Goal: Transaction & Acquisition: Purchase product/service

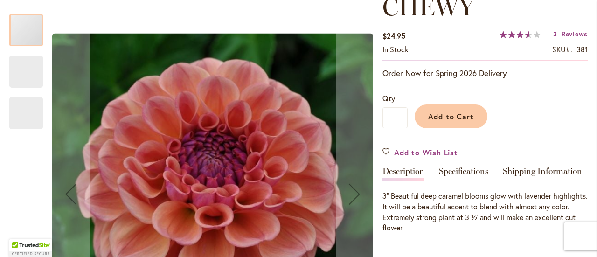
scroll to position [139, 0]
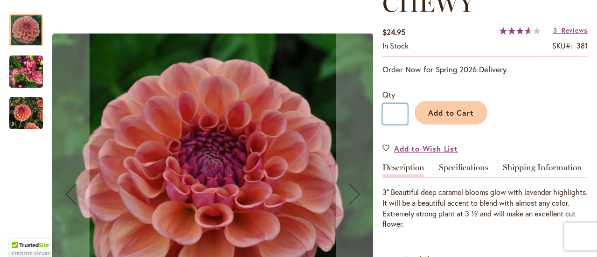
click at [392, 112] on input "*" at bounding box center [394, 114] width 25 height 21
drag, startPoint x: 389, startPoint y: 115, endPoint x: 413, endPoint y: 114, distance: 24.3
click at [413, 114] on div "Qty * Add to Cart" at bounding box center [484, 111] width 205 height 45
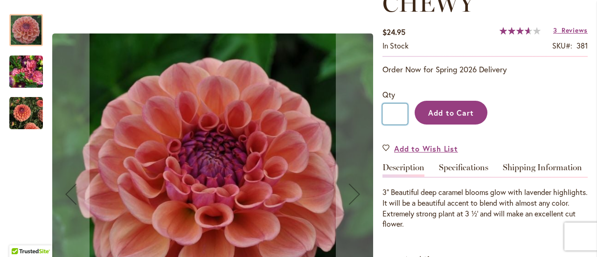
type input "*"
click at [428, 116] on span "Add to Cart" at bounding box center [451, 113] width 46 height 10
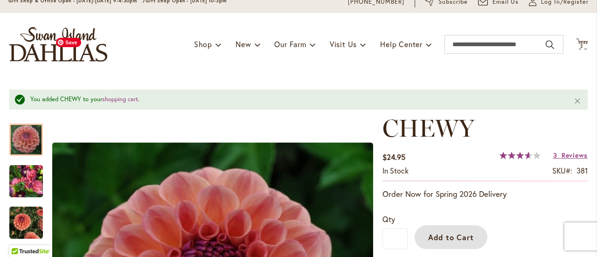
scroll to position [0, 0]
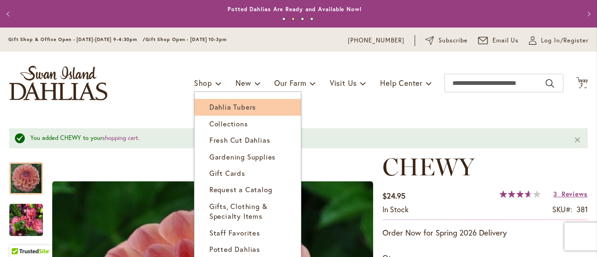
click at [211, 104] on span "Dahlia Tubers" at bounding box center [232, 106] width 47 height 9
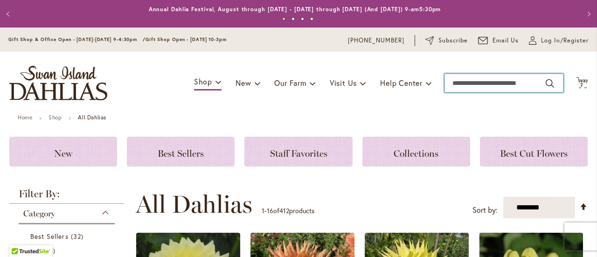
click at [458, 84] on input "Search" at bounding box center [504, 83] width 119 height 19
type input "**********"
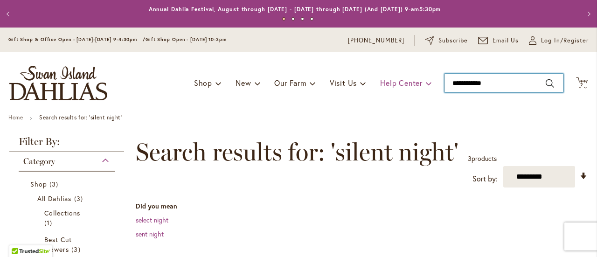
drag, startPoint x: 493, startPoint y: 79, endPoint x: 412, endPoint y: 79, distance: 80.7
click at [412, 79] on div "Toggle Nav Shop Dahlia Tubers Collections Fresh Cut Dahlias Gardening Supplies …" at bounding box center [298, 83] width 597 height 63
type input "*****"
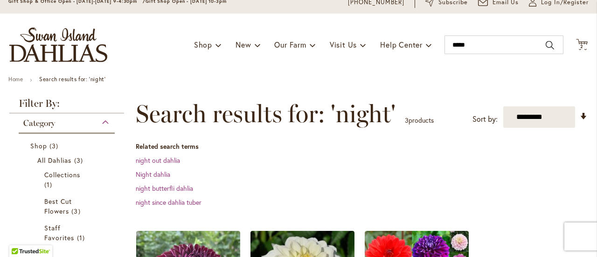
scroll to position [35, 0]
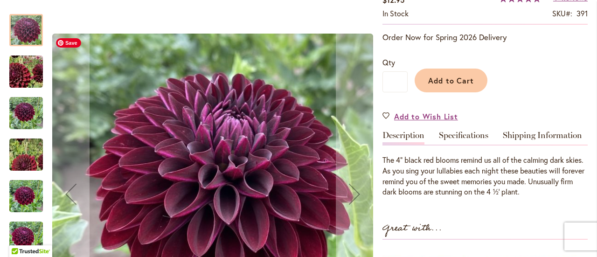
scroll to position [181, 0]
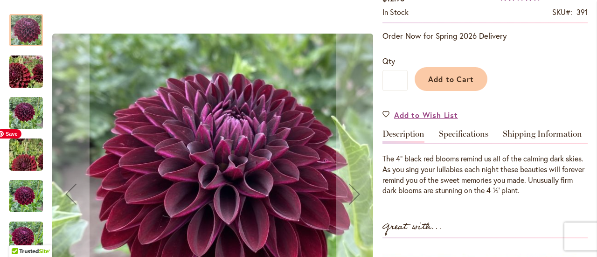
click at [26, 155] on img "Nighty Night" at bounding box center [26, 155] width 67 height 60
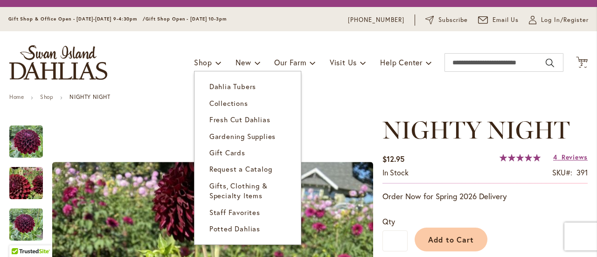
scroll to position [21, 0]
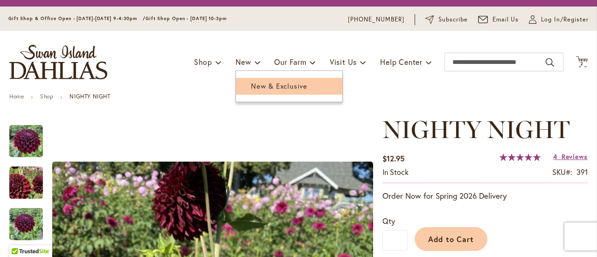
click at [256, 82] on span "New & Exclusive" at bounding box center [279, 85] width 56 height 9
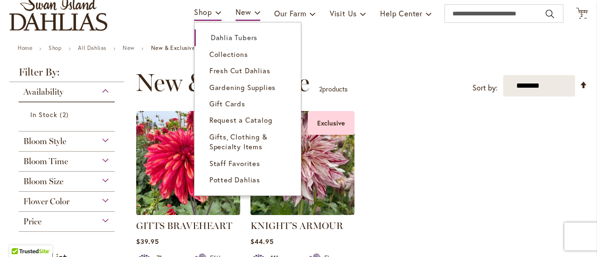
scroll to position [70, 0]
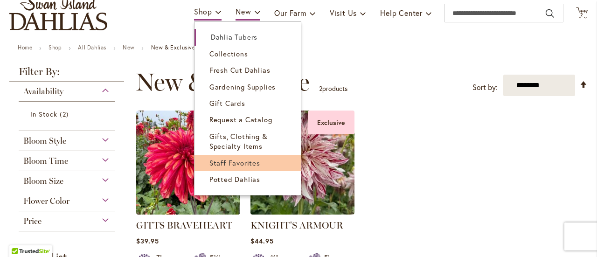
click at [228, 160] on span "Staff Favorites" at bounding box center [234, 162] width 51 height 9
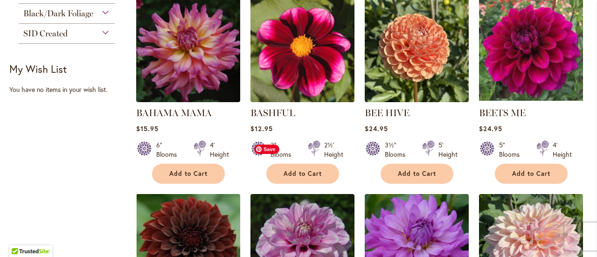
scroll to position [410, 0]
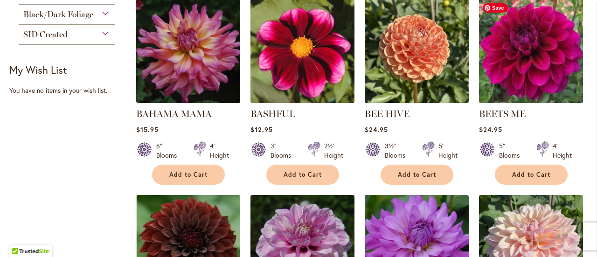
click at [512, 70] on img at bounding box center [530, 50] width 109 height 109
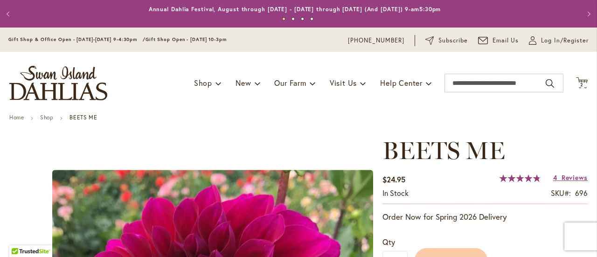
drag, startPoint x: 0, startPoint y: 0, endPoint x: 191, endPoint y: 122, distance: 226.3
click at [191, 122] on ul "Home Shop BEETS ME" at bounding box center [298, 118] width 578 height 8
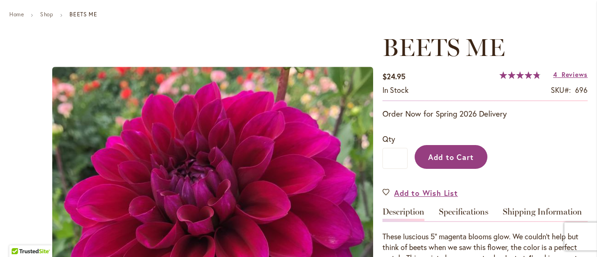
scroll to position [103, 0]
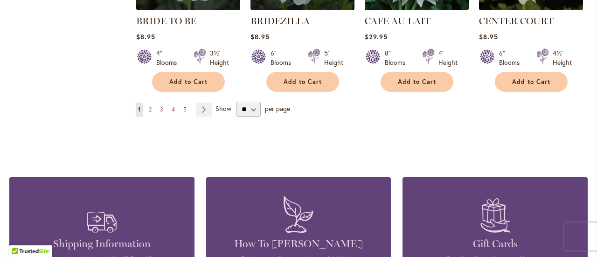
scroll to position [896, 0]
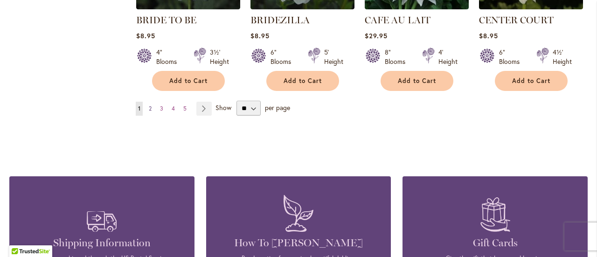
click at [149, 105] on span "2" at bounding box center [150, 108] width 3 height 7
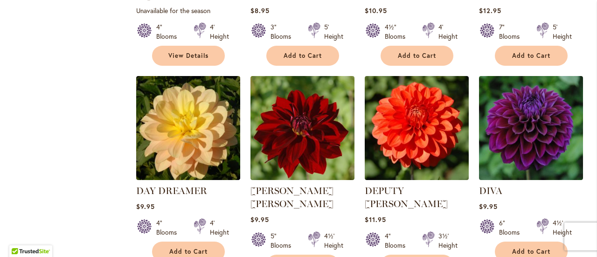
scroll to position [813, 0]
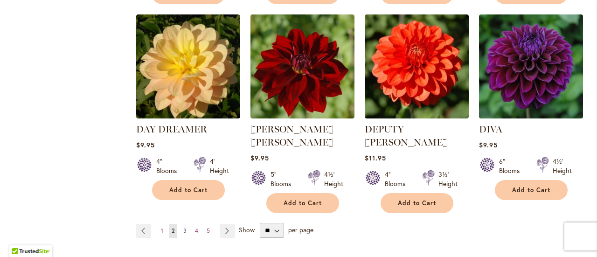
click at [181, 224] on link "Page 3" at bounding box center [185, 231] width 8 height 14
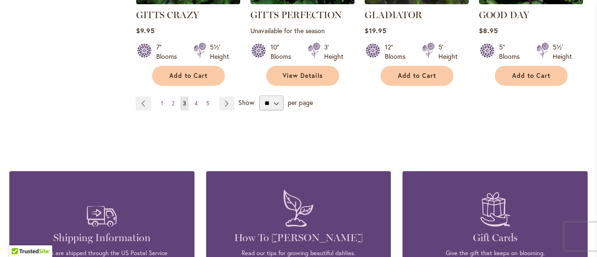
scroll to position [933, 0]
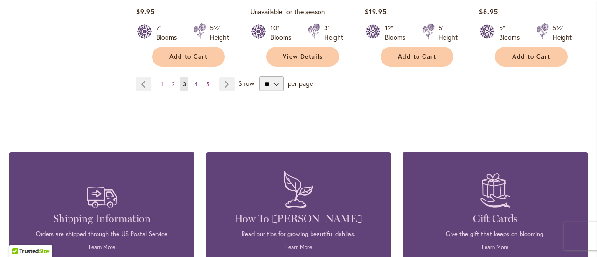
click at [195, 83] on span "4" at bounding box center [196, 84] width 3 height 7
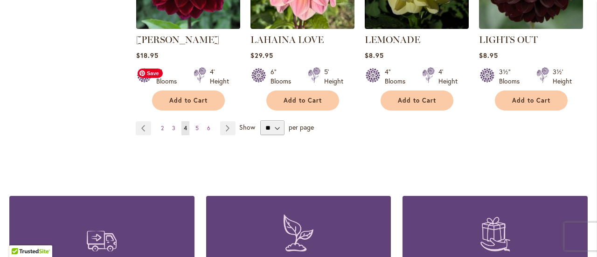
scroll to position [892, 0]
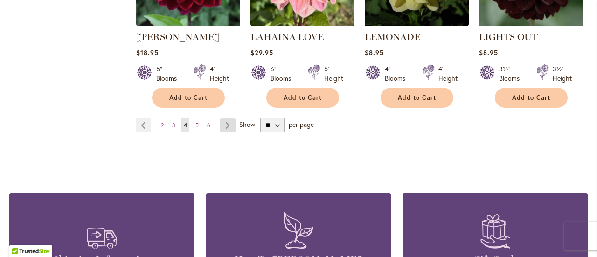
click at [229, 125] on link "Page Next" at bounding box center [227, 125] width 15 height 14
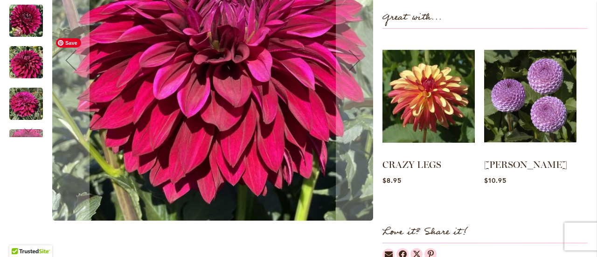
scroll to position [381, 0]
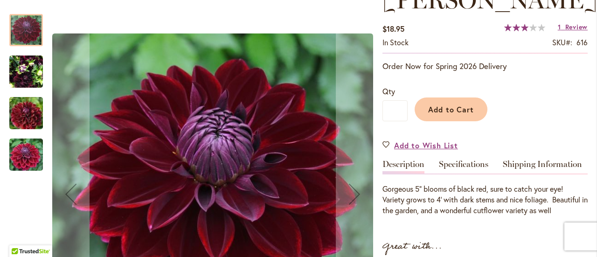
scroll to position [166, 0]
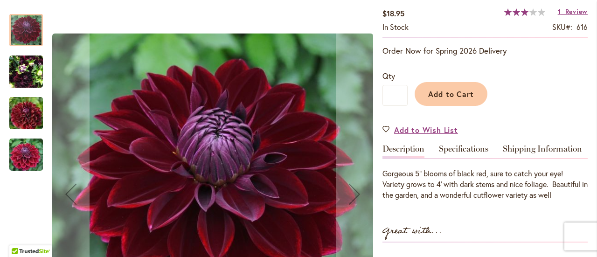
click at [20, 111] on img "Kaisha Lea" at bounding box center [26, 113] width 67 height 45
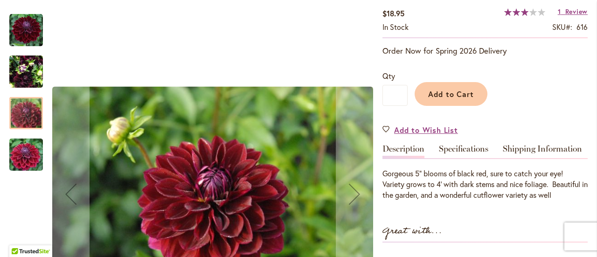
click at [27, 134] on div "Kaisha Lea" at bounding box center [26, 150] width 34 height 42
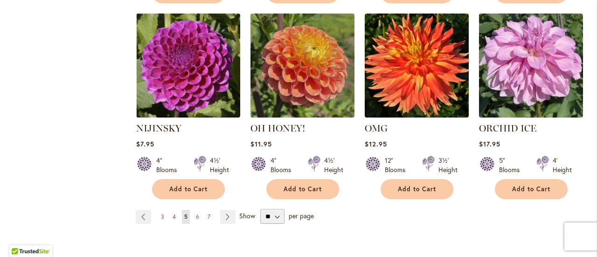
scroll to position [819, 0]
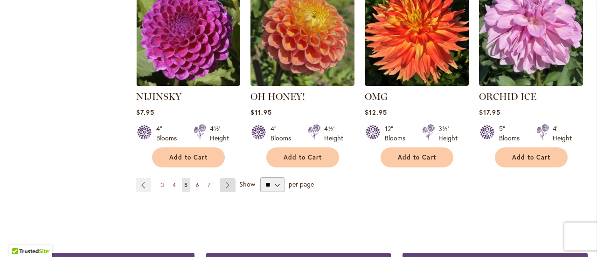
click at [228, 190] on link "Page Next" at bounding box center [227, 185] width 15 height 14
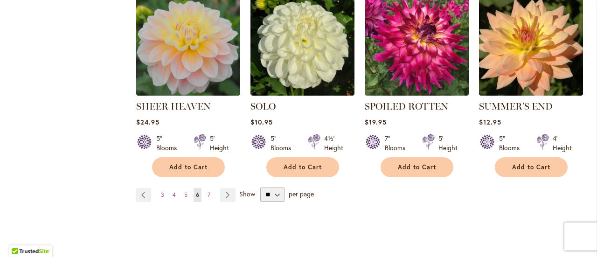
scroll to position [890, 0]
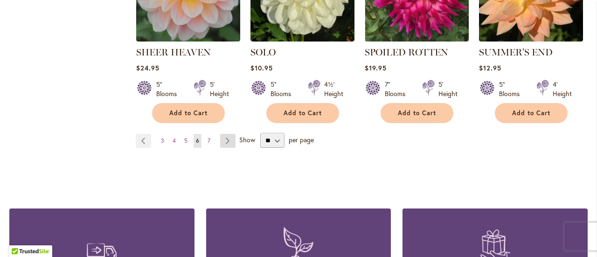
click at [227, 134] on link "Page Next" at bounding box center [227, 141] width 15 height 14
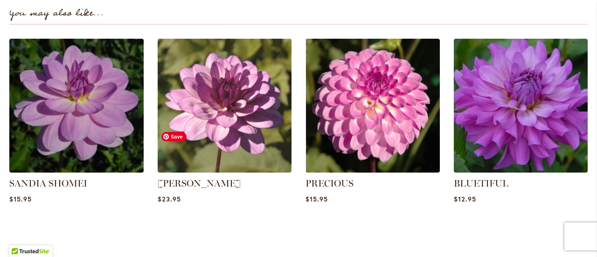
scroll to position [654, 0]
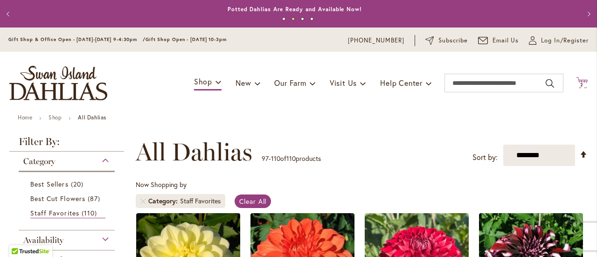
click at [576, 79] on icon "Cart .cls-1 { fill: #231f20; }" at bounding box center [582, 83] width 12 height 12
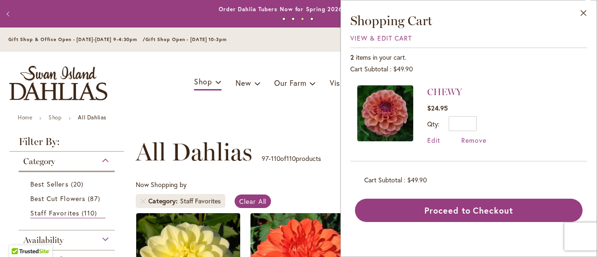
click at [308, 122] on ul "Home Shop All Dahlias" at bounding box center [299, 118] width 562 height 8
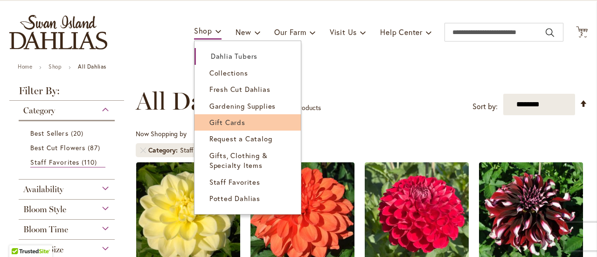
scroll to position [51, 0]
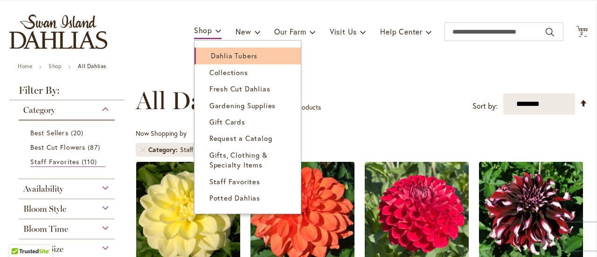
click at [223, 54] on span "Dahlia Tubers" at bounding box center [234, 55] width 47 height 9
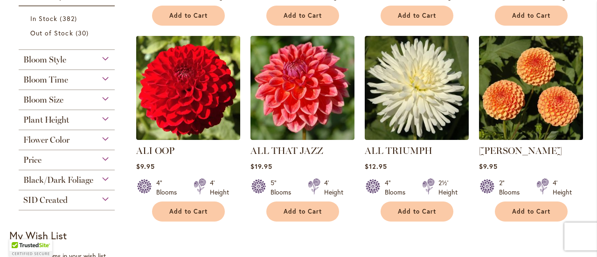
click at [79, 116] on div "Plant Height" at bounding box center [67, 117] width 96 height 15
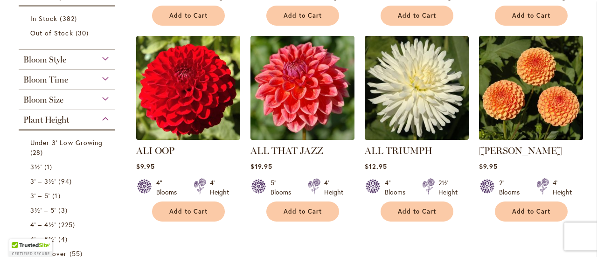
scroll to position [501, 0]
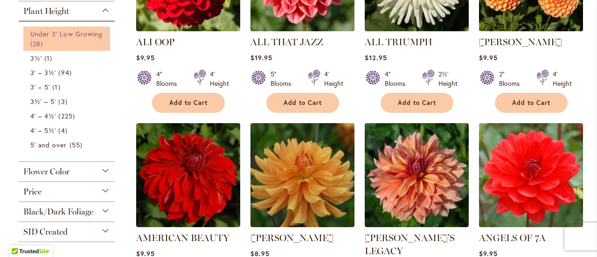
click at [62, 37] on link "Under 3' Low Growing 28 items" at bounding box center [67, 39] width 75 height 20
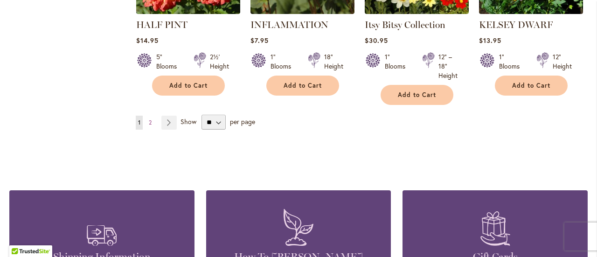
scroll to position [911, 0]
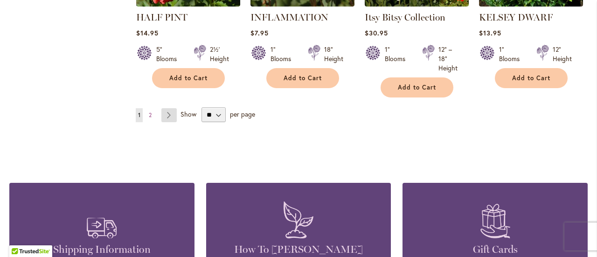
click at [170, 108] on link "Page Next" at bounding box center [168, 115] width 15 height 14
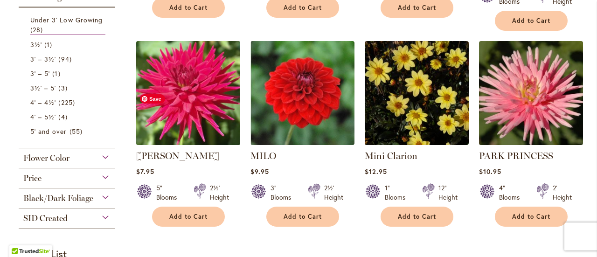
scroll to position [383, 0]
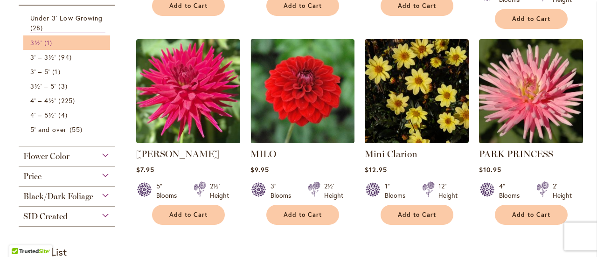
click at [62, 42] on link "3½' 1 item" at bounding box center [67, 43] width 75 height 10
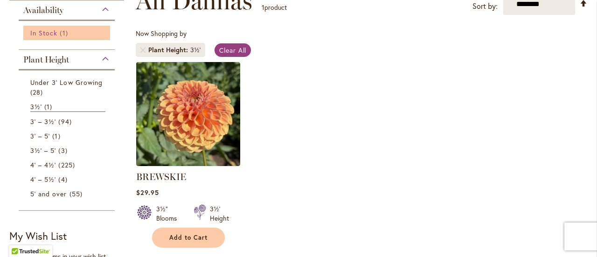
scroll to position [152, 0]
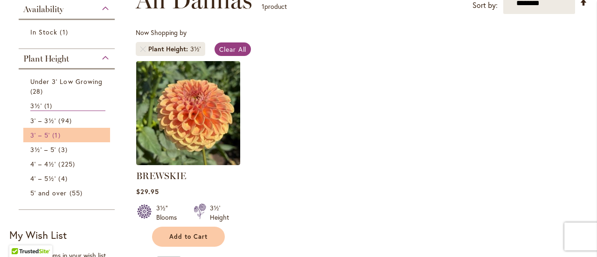
click at [74, 132] on link "3' – 5' 1 item" at bounding box center [67, 135] width 75 height 10
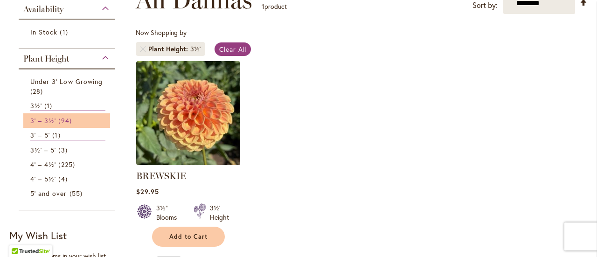
click at [69, 123] on span "94 items" at bounding box center [65, 121] width 15 height 10
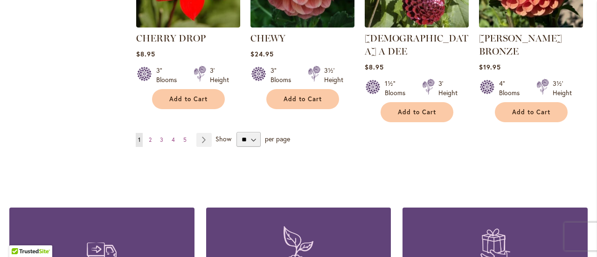
scroll to position [891, 0]
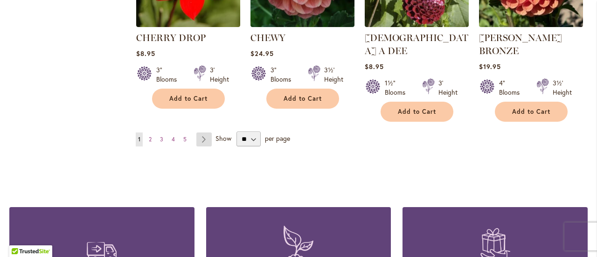
click at [202, 132] on link "Page Next" at bounding box center [203, 139] width 15 height 14
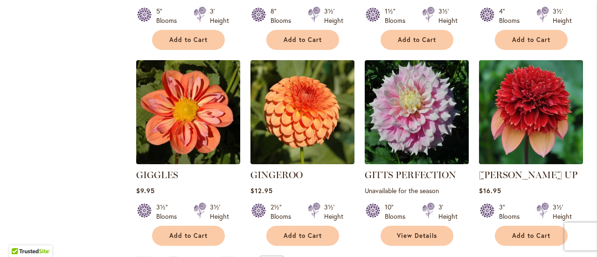
scroll to position [773, 0]
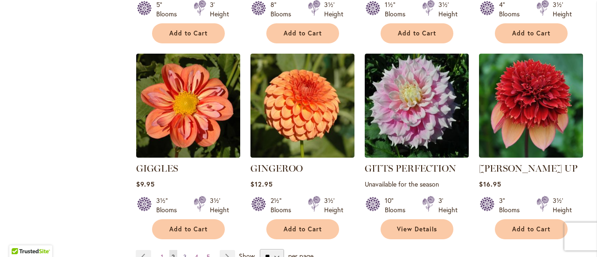
click at [183, 253] on span "3" at bounding box center [184, 256] width 3 height 7
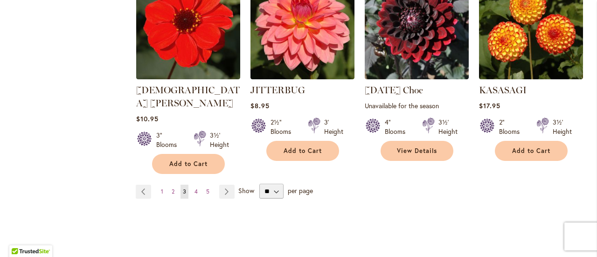
scroll to position [827, 0]
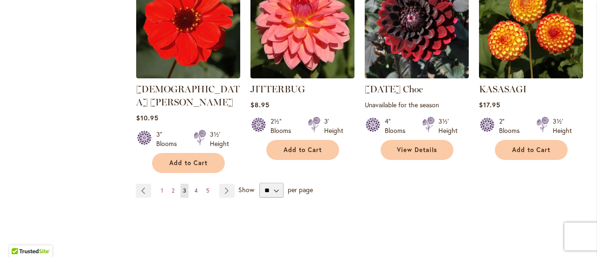
click at [196, 187] on span "4" at bounding box center [196, 190] width 3 height 7
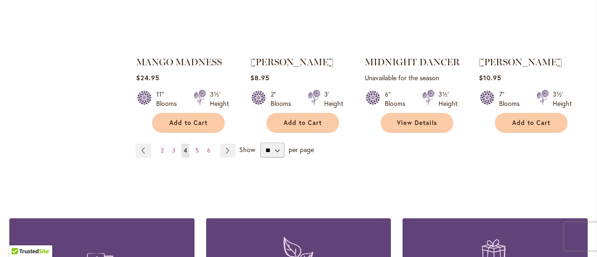
scroll to position [881, 0]
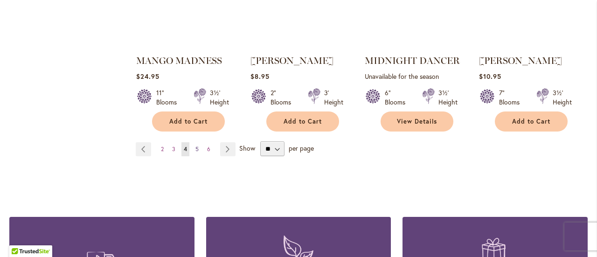
click at [195, 146] on span "5" at bounding box center [196, 149] width 3 height 7
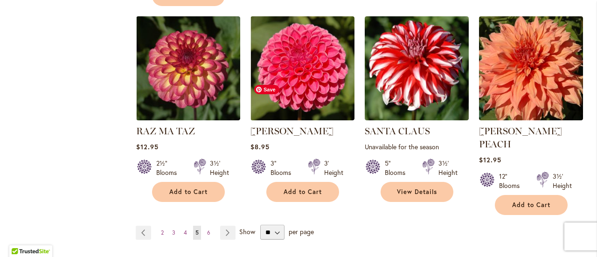
scroll to position [805, 0]
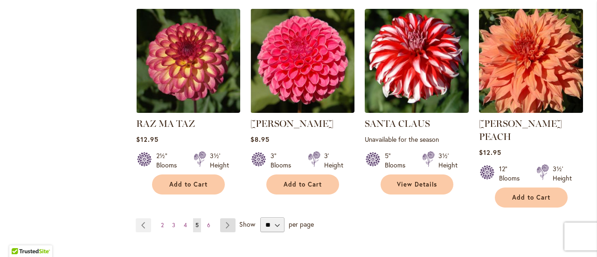
click at [229, 218] on link "Page Next" at bounding box center [227, 225] width 15 height 14
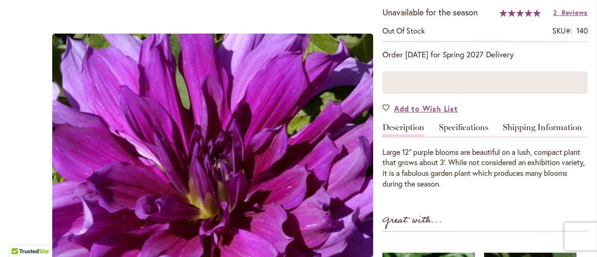
scroll to position [194, 0]
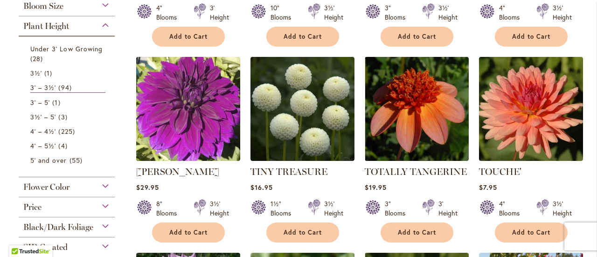
scroll to position [351, 0]
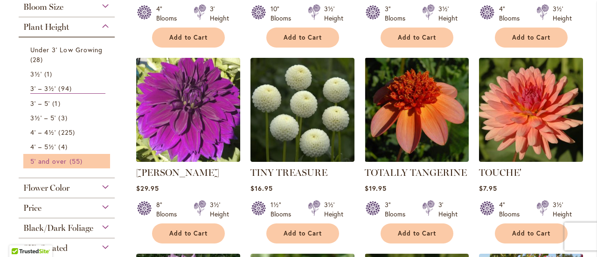
click at [80, 161] on span "55 items" at bounding box center [77, 161] width 15 height 10
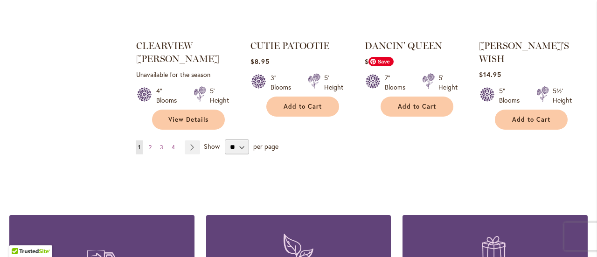
scroll to position [886, 0]
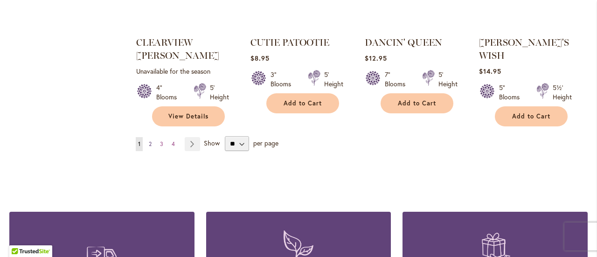
click at [149, 140] on span "2" at bounding box center [150, 143] width 3 height 7
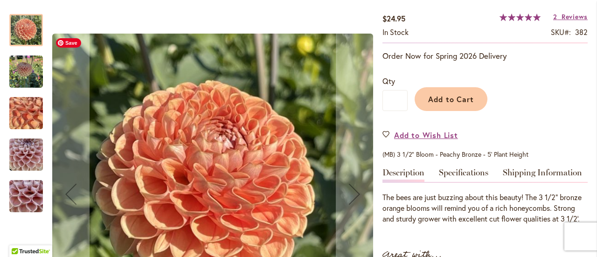
scroll to position [162, 0]
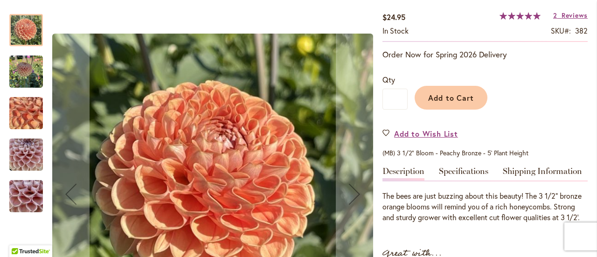
click at [13, 154] on img "BEE HIVE" at bounding box center [26, 154] width 34 height 45
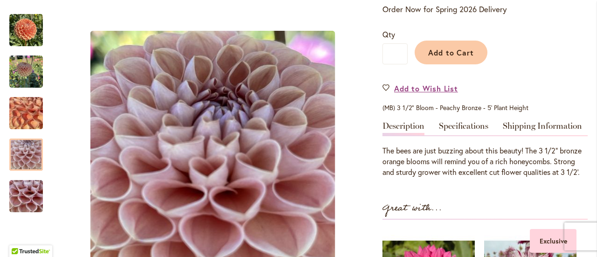
scroll to position [208, 0]
click at [41, 110] on img "BEE HIVE" at bounding box center [26, 113] width 67 height 50
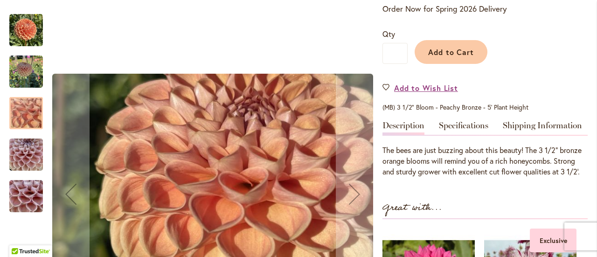
click at [22, 55] on div "BEE HIVE" at bounding box center [30, 67] width 43 height 42
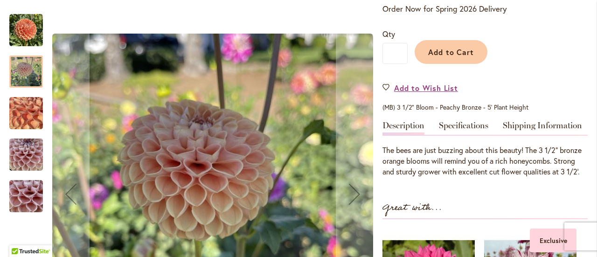
click at [21, 39] on img "BEE HIVE" at bounding box center [26, 31] width 34 height 34
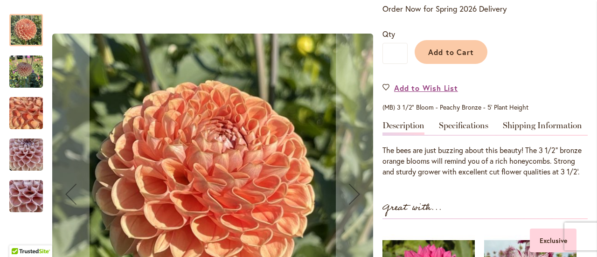
click at [24, 144] on img "BEE HIVE" at bounding box center [26, 154] width 34 height 45
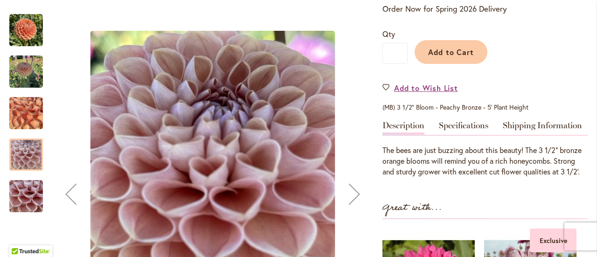
click at [28, 206] on img "BEE HIVE" at bounding box center [26, 196] width 67 height 50
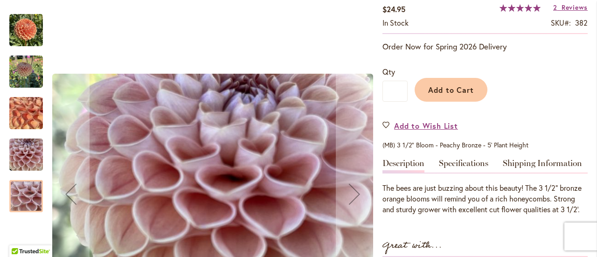
scroll to position [166, 0]
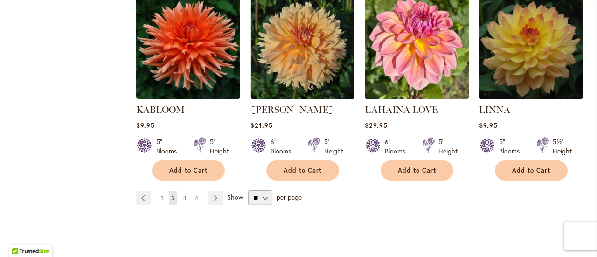
scroll to position [820, 0]
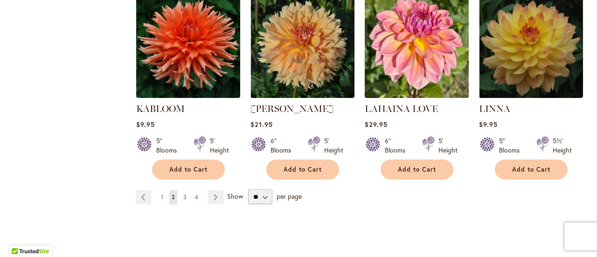
click at [181, 195] on link "Page 3" at bounding box center [185, 197] width 8 height 14
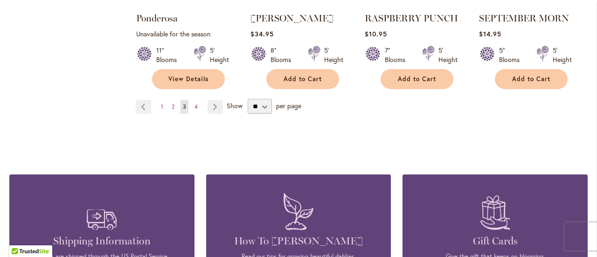
scroll to position [963, 0]
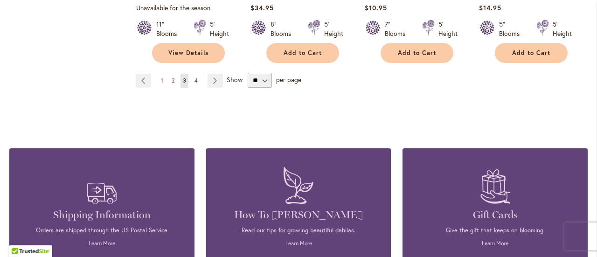
click at [197, 74] on link "Page 4" at bounding box center [196, 81] width 8 height 14
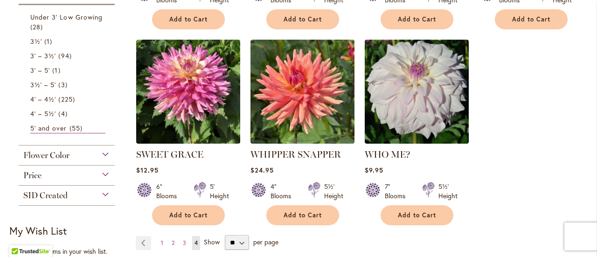
scroll to position [369, 0]
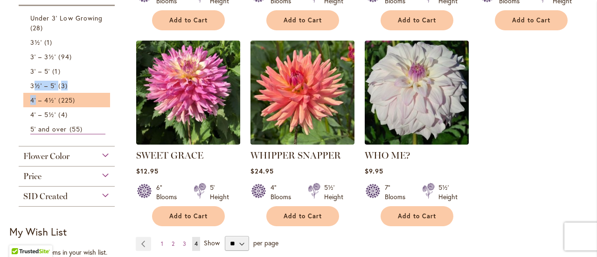
drag, startPoint x: 61, startPoint y: 125, endPoint x: 36, endPoint y: 91, distance: 42.7
click at [36, 91] on ol "Under 3' Low Growing 28 items 3½' 1 item 3' – 3½' 94 items 1" at bounding box center [66, 74] width 87 height 126
click at [25, 96] on li "4' – 4½' 225 items" at bounding box center [66, 100] width 87 height 14
click at [51, 93] on li "4' – 4½' 225 items" at bounding box center [66, 100] width 87 height 15
click at [50, 97] on span "4' – 4½'" at bounding box center [43, 100] width 26 height 9
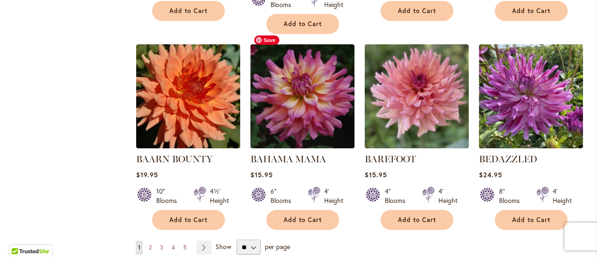
scroll to position [786, 0]
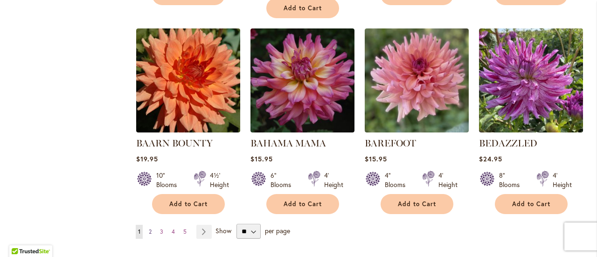
click at [149, 228] on span "2" at bounding box center [150, 231] width 3 height 7
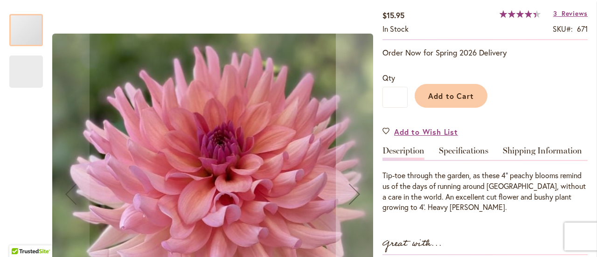
scroll to position [174, 0]
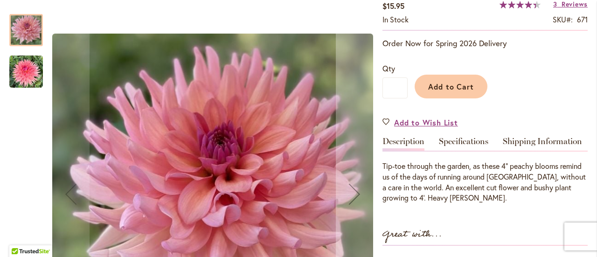
click at [40, 80] on img "BAREFOOT" at bounding box center [26, 72] width 34 height 34
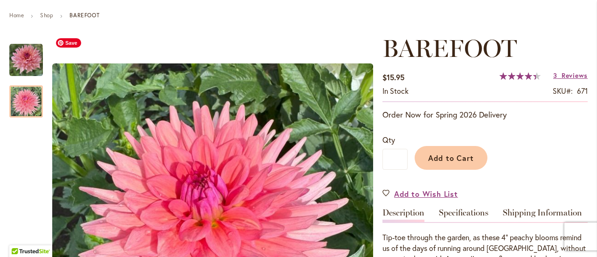
scroll to position [102, 0]
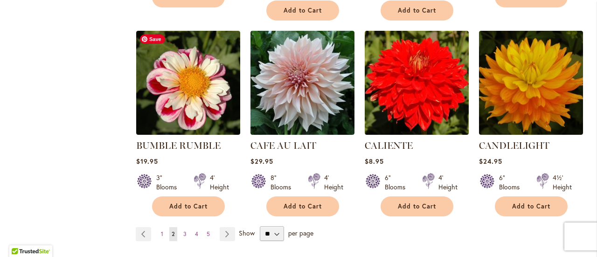
scroll to position [806, 0]
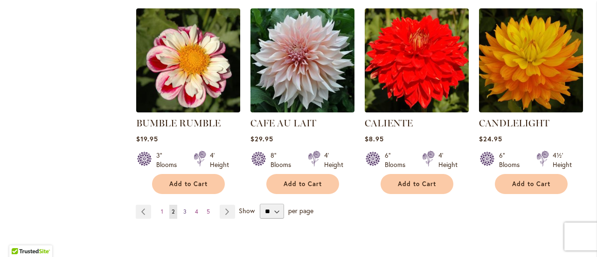
click at [183, 210] on span "3" at bounding box center [184, 211] width 3 height 7
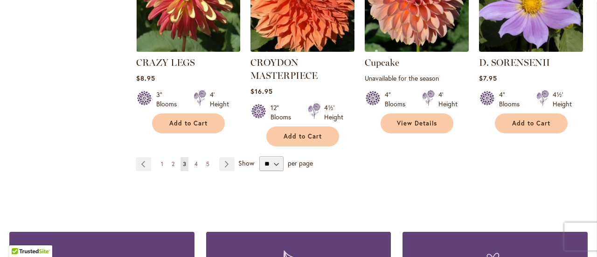
scroll to position [881, 0]
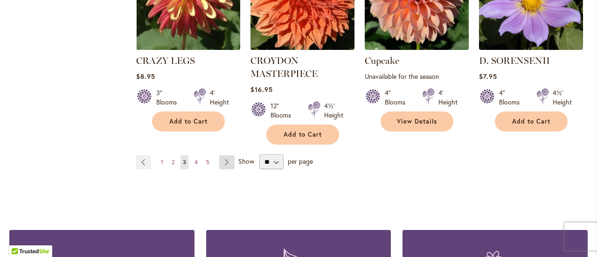
click at [228, 155] on link "Page Next" at bounding box center [226, 162] width 15 height 14
click at [222, 155] on link "Page Next" at bounding box center [226, 162] width 15 height 14
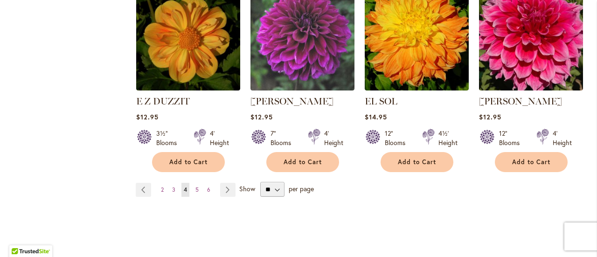
scroll to position [824, 0]
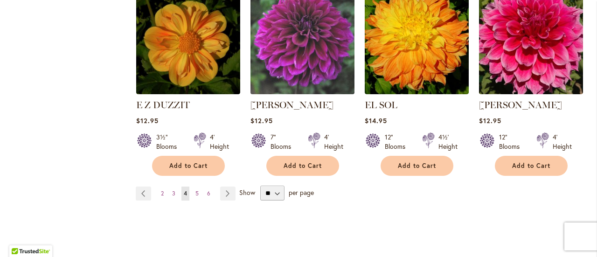
click at [294, 17] on img at bounding box center [302, 41] width 109 height 109
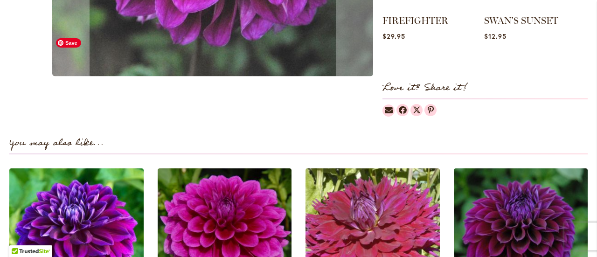
scroll to position [524, 0]
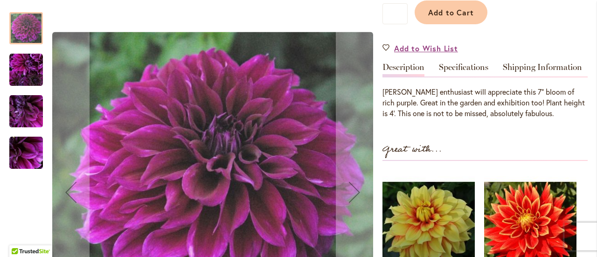
scroll to position [256, 0]
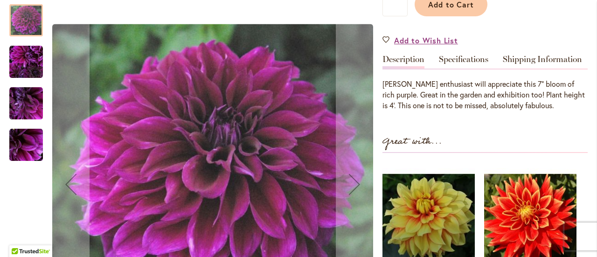
click at [14, 65] on img "Einstein" at bounding box center [26, 62] width 34 height 34
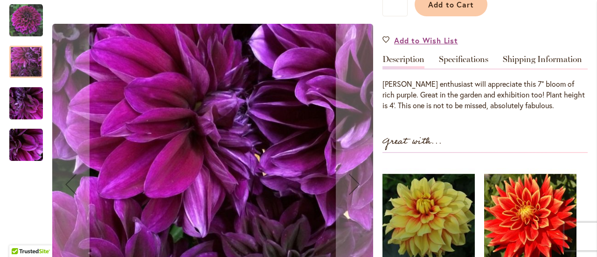
click at [26, 83] on div "Einstein" at bounding box center [30, 99] width 43 height 42
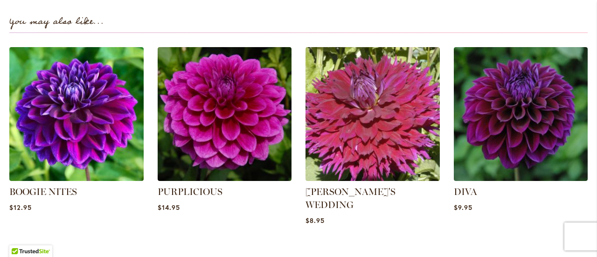
scroll to position [646, 0]
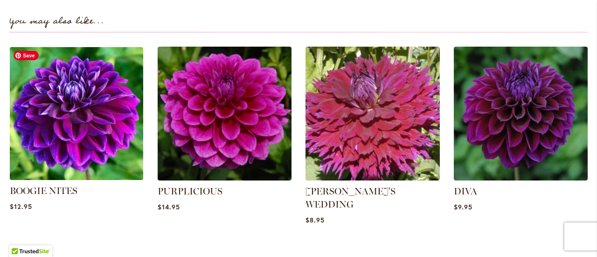
click at [100, 91] on img at bounding box center [77, 114] width 140 height 140
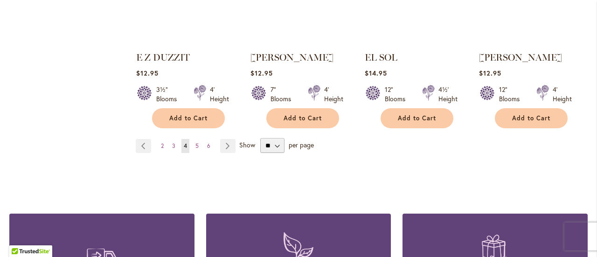
scroll to position [872, 0]
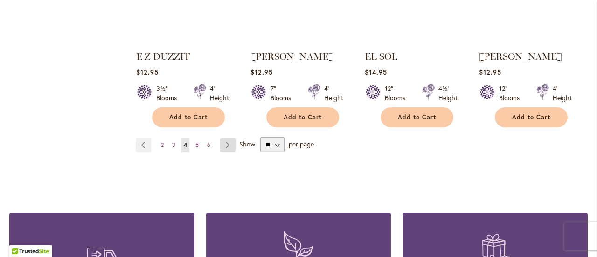
click at [225, 138] on link "Page Next" at bounding box center [227, 145] width 15 height 14
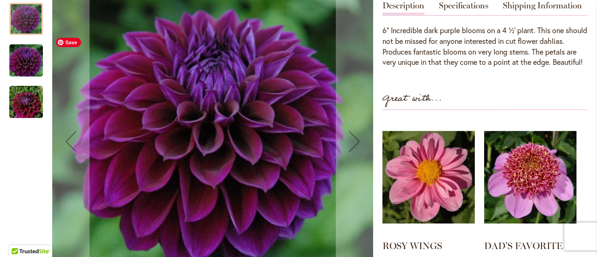
scroll to position [309, 0]
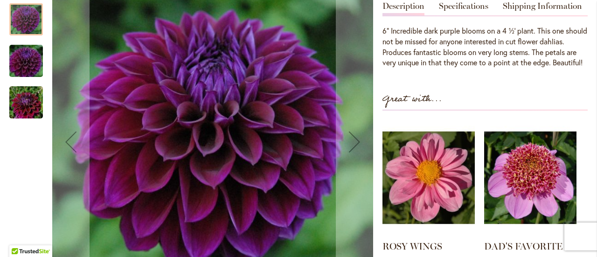
click at [11, 111] on img "Diva" at bounding box center [26, 102] width 67 height 45
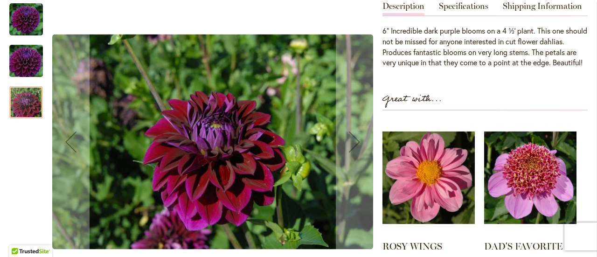
click at [21, 72] on img "Diva" at bounding box center [26, 60] width 67 height 45
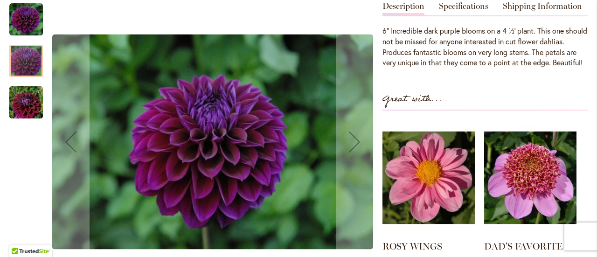
click at [20, 53] on div "Diva" at bounding box center [30, 56] width 43 height 42
click at [19, 36] on img "Diva" at bounding box center [26, 19] width 34 height 34
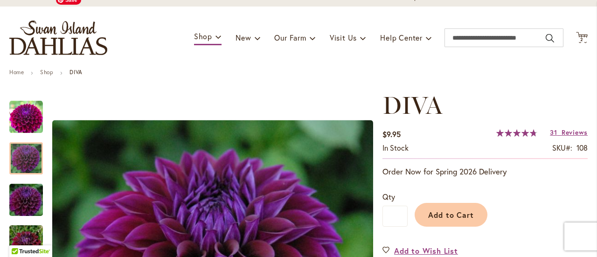
scroll to position [21, 0]
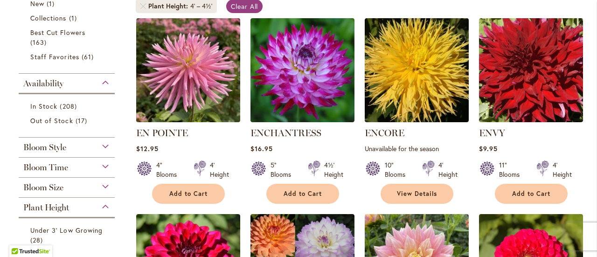
scroll to position [195, 0]
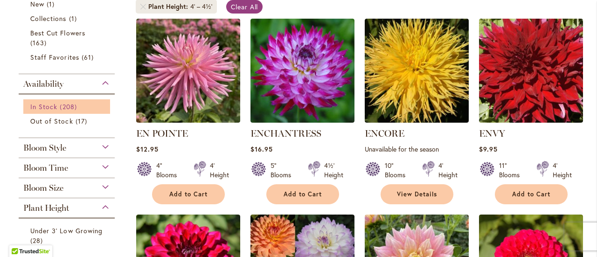
click at [50, 102] on span "In Stock" at bounding box center [43, 106] width 27 height 9
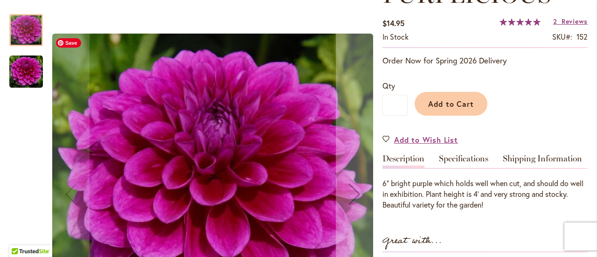
scroll to position [157, 0]
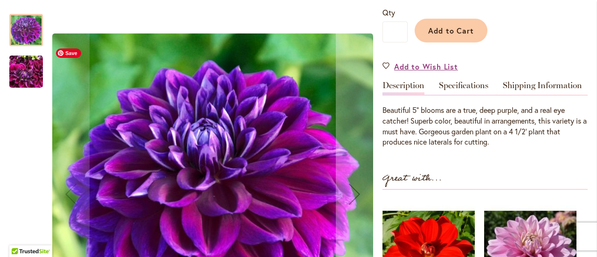
scroll to position [230, 0]
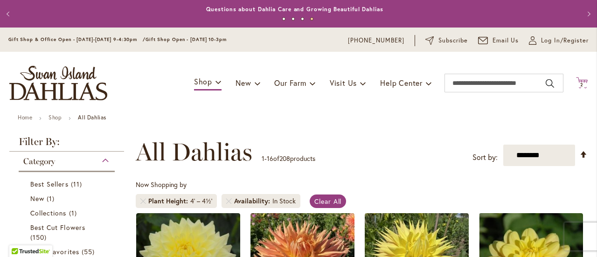
click at [580, 83] on span "2" at bounding box center [581, 85] width 3 height 6
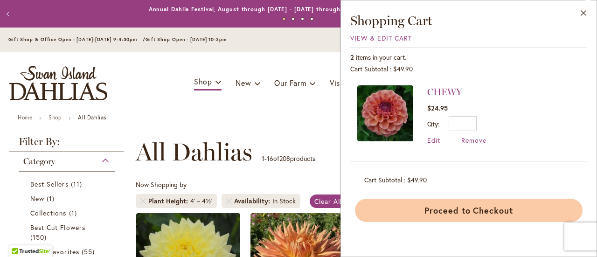
click at [424, 213] on button "Proceed to Checkout" at bounding box center [469, 210] width 228 height 23
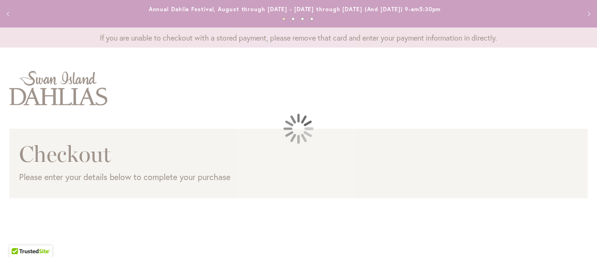
click at [288, 111] on div at bounding box center [298, 128] width 597 height 257
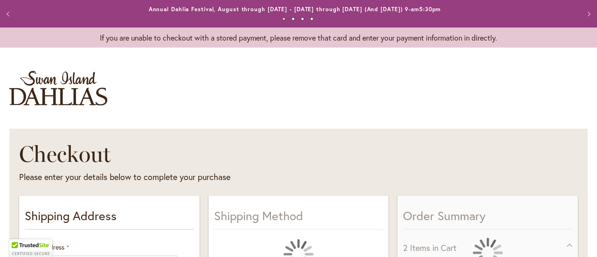
select select "**"
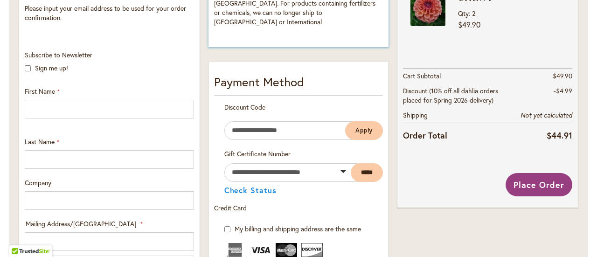
scroll to position [276, 0]
